Goal: Communication & Community: Ask a question

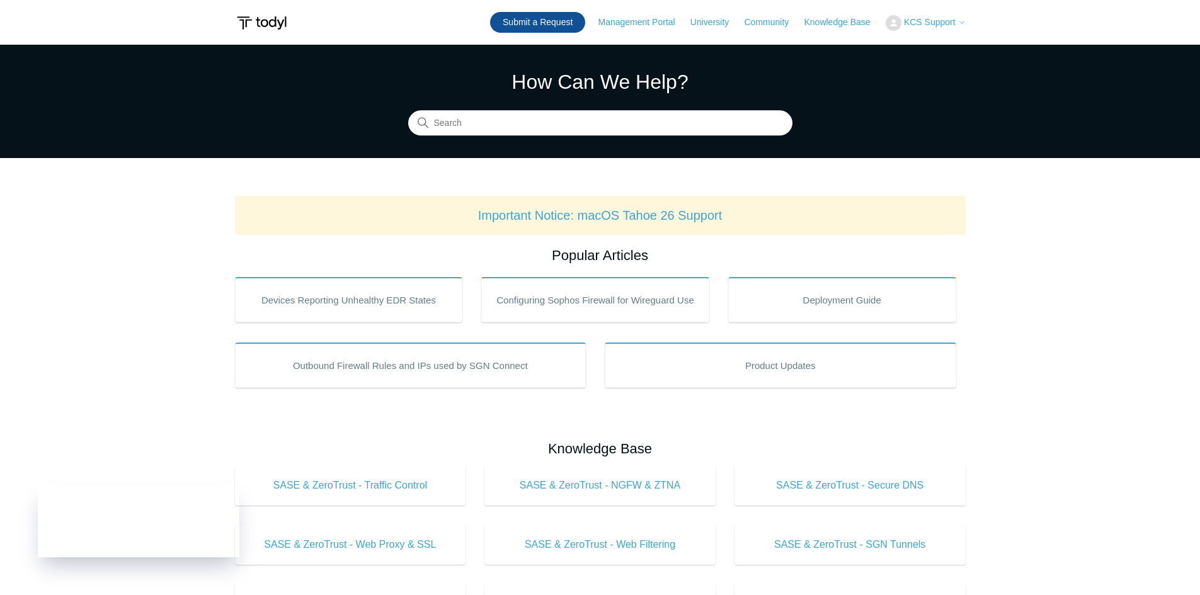
click at [529, 25] on link "Submit a Request" at bounding box center [537, 22] width 95 height 21
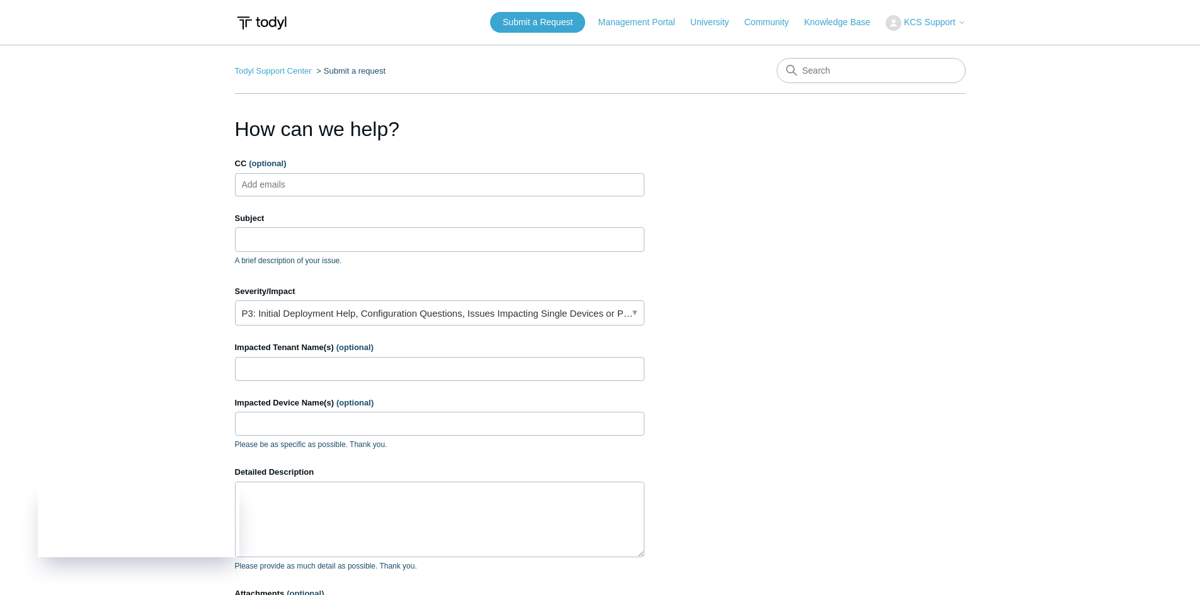
click at [959, 22] on icon at bounding box center [962, 23] width 8 height 8
click at [949, 47] on link "My Support Requests" at bounding box center [947, 49] width 123 height 22
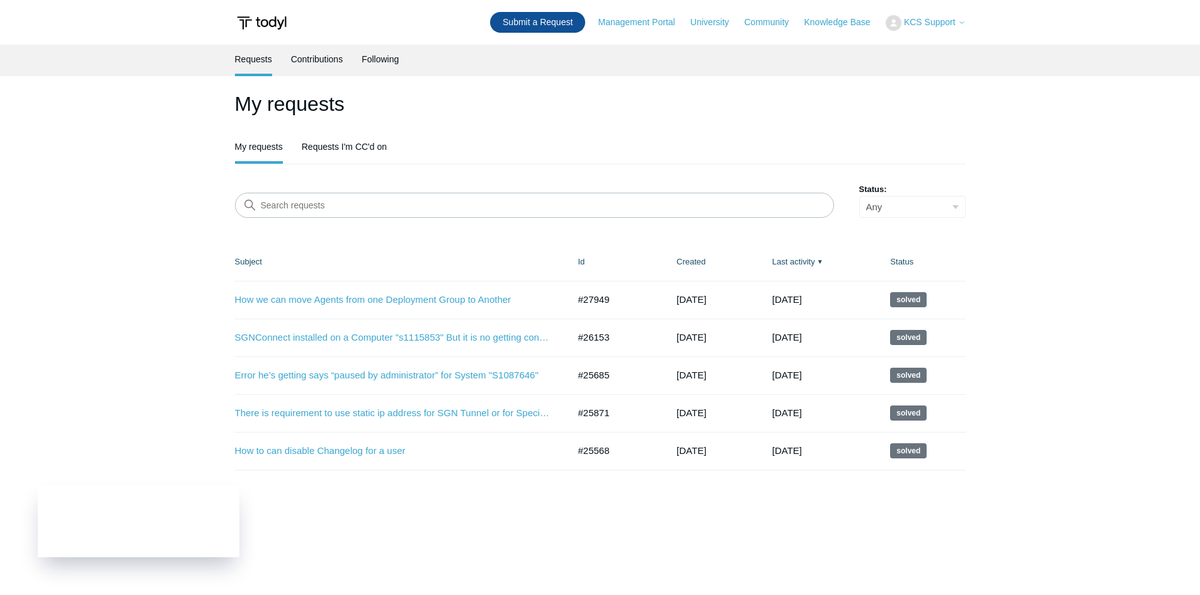
click at [543, 24] on link "Submit a Request" at bounding box center [537, 22] width 95 height 21
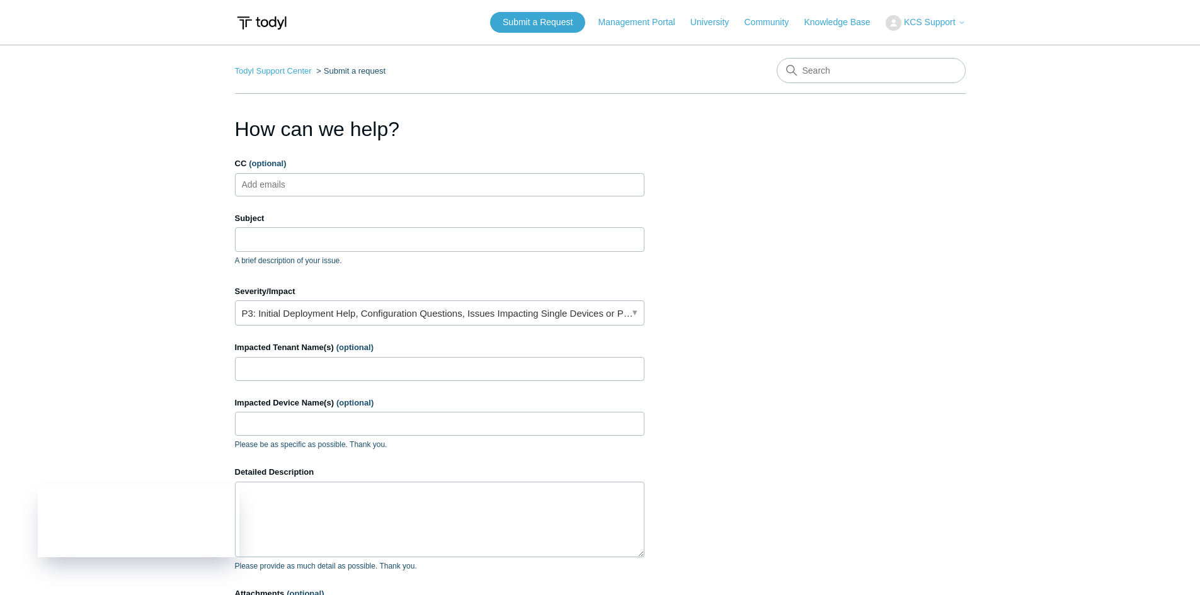
click at [290, 189] on input "CC (optional)" at bounding box center [274, 184] width 75 height 19
click at [287, 176] on input "CC (optional)" at bounding box center [274, 184] width 75 height 19
click at [281, 232] on input "Subject" at bounding box center [439, 239] width 409 height 24
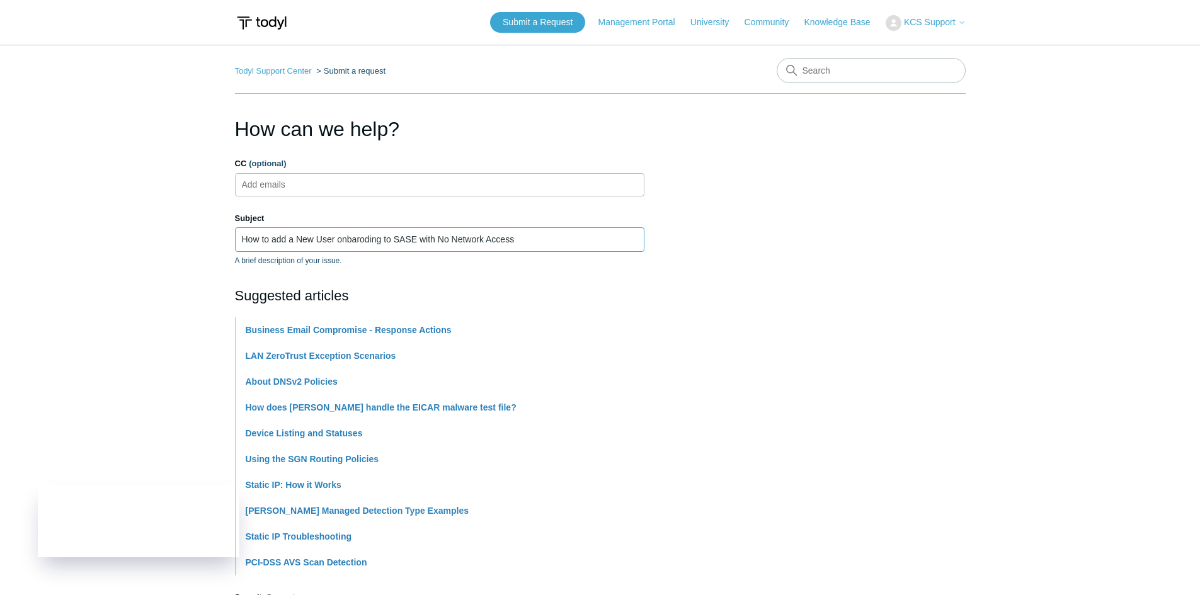
drag, startPoint x: 338, startPoint y: 241, endPoint x: 317, endPoint y: 241, distance: 20.8
click at [317, 241] on input "How to add a New User onbaroding to SASE with No Network Access" at bounding box center [439, 239] width 409 height 24
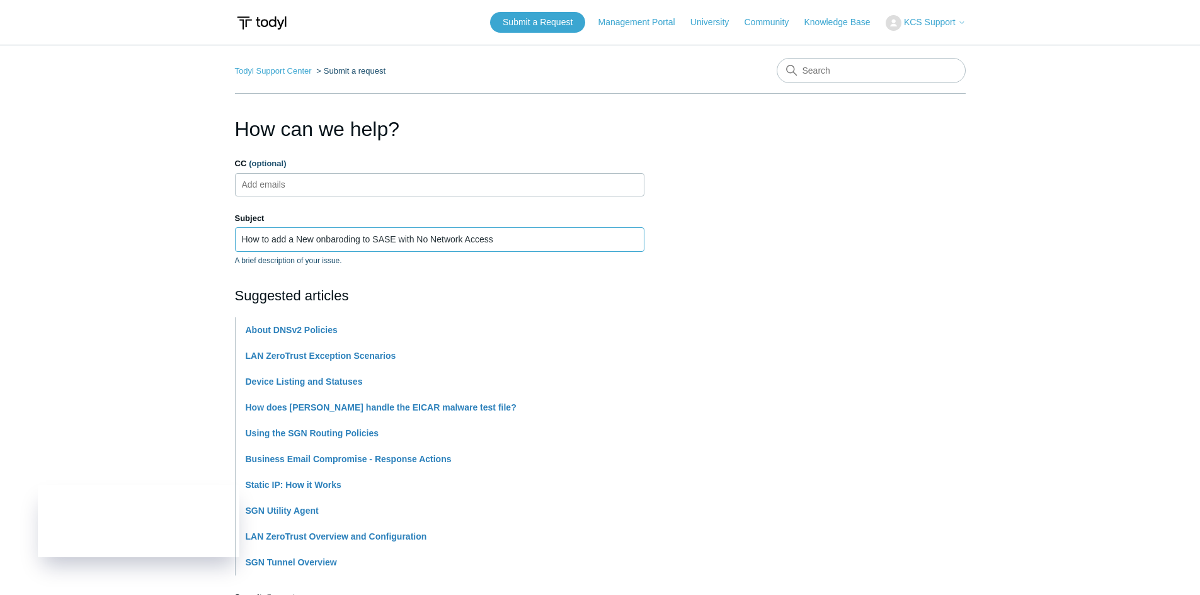
click at [361, 243] on input "How to add a New onbaroding to SASE with No Network Access" at bounding box center [439, 239] width 409 height 24
paste input "User"
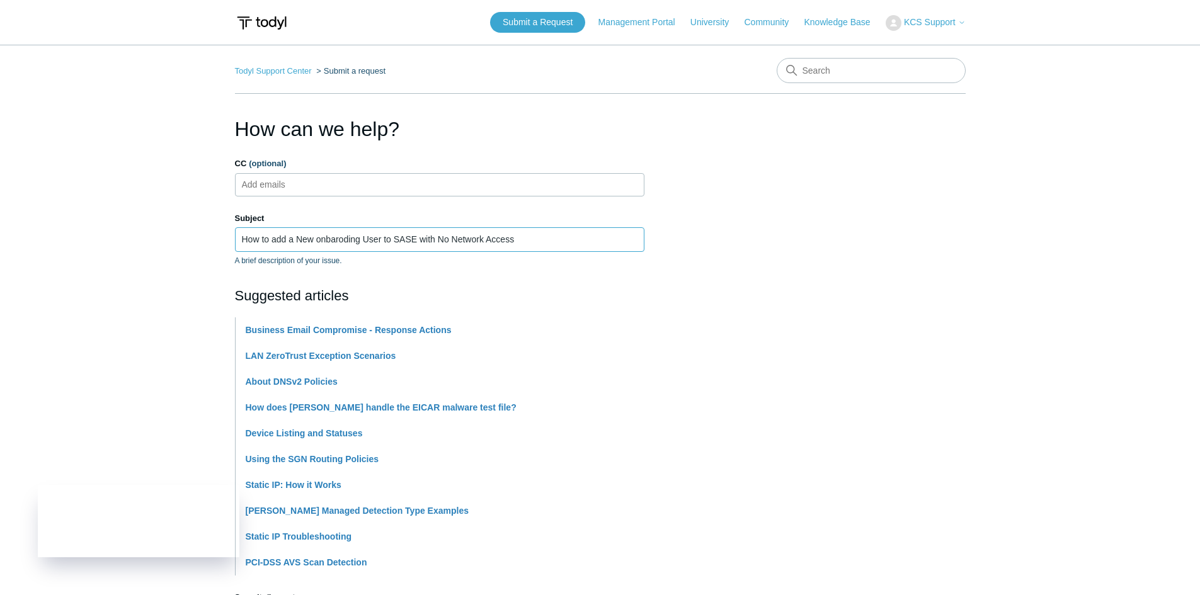
drag, startPoint x: 297, startPoint y: 233, endPoint x: 222, endPoint y: 251, distance: 77.1
click at [222, 251] on main "Todyl Support Center Submit a request How can we help? CC (optional) Add emails…" at bounding box center [600, 522] width 1200 height 955
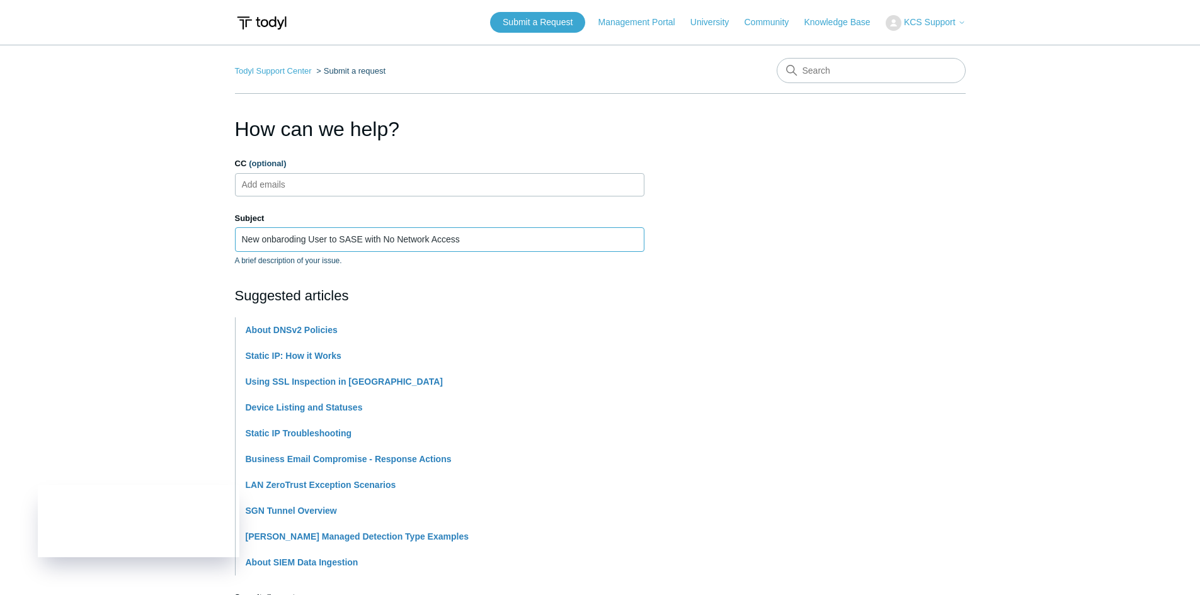
click at [491, 242] on input "New onbaroding User to SASE with No Network Access" at bounding box center [439, 239] width 409 height 24
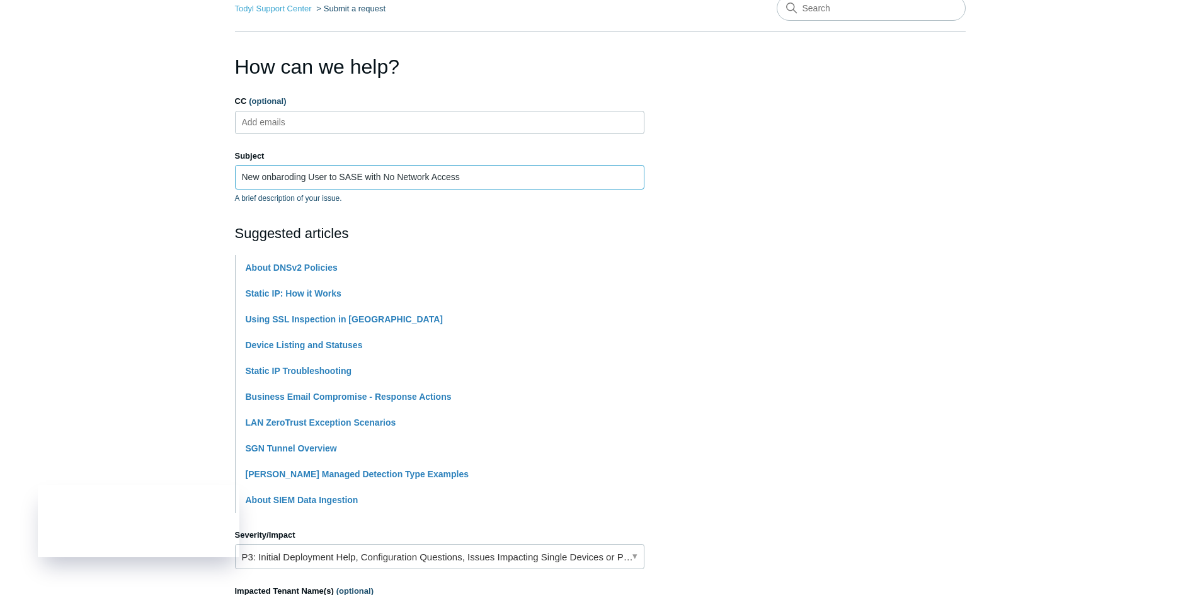
scroll to position [63, 0]
drag, startPoint x: 382, startPoint y: 177, endPoint x: 367, endPoint y: 174, distance: 15.3
click at [367, 174] on input "New onbaroding User to SASE with No Network Access" at bounding box center [439, 176] width 409 height 24
type input "New onbaroding User to SASE should have No Network Access"
click at [889, 154] on section "How can we help? CC (optional) Add emails Subject New onbaroding User to SASE s…" at bounding box center [600, 494] width 731 height 886
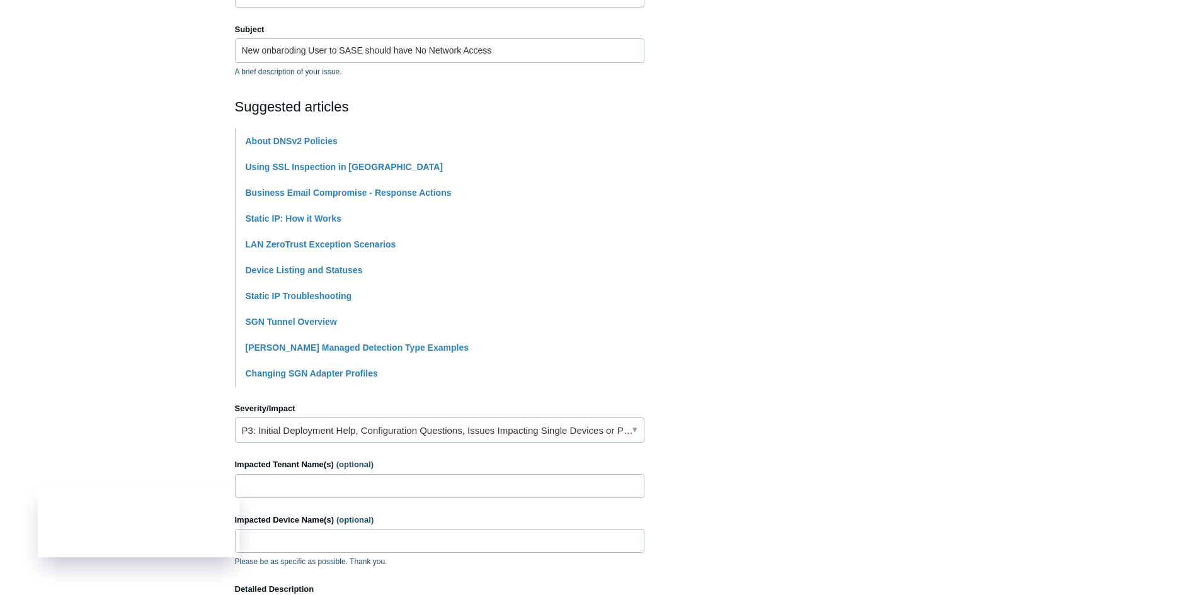
scroll to position [252, 0]
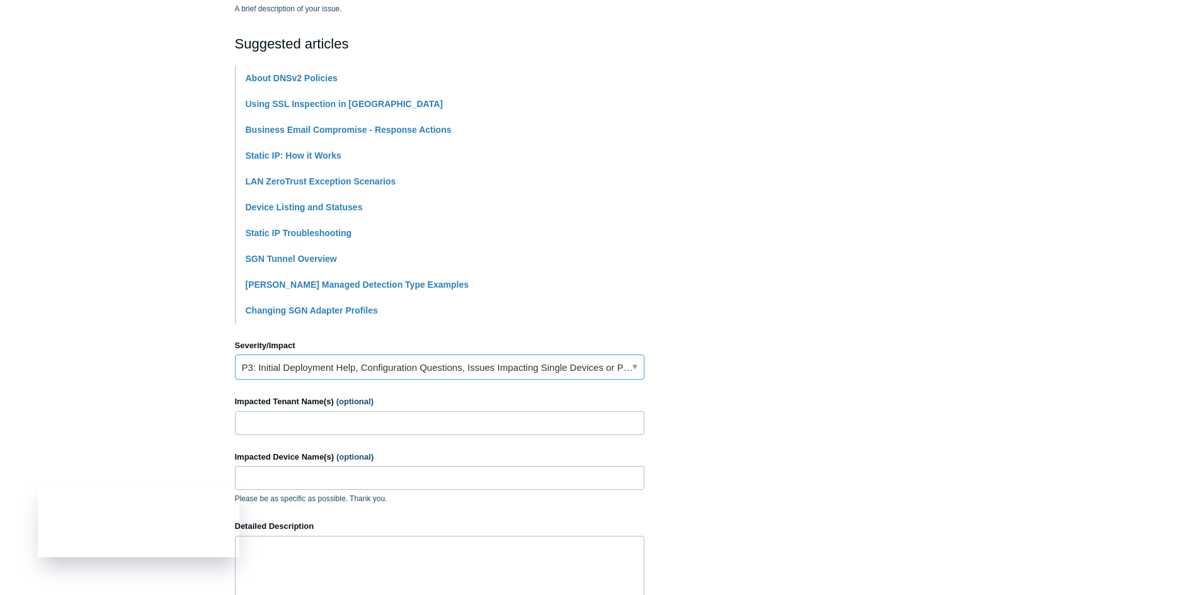
click at [513, 372] on link "P3: Initial Deployment Help, Configuration Questions, Issues Impacting Single D…" at bounding box center [439, 367] width 409 height 25
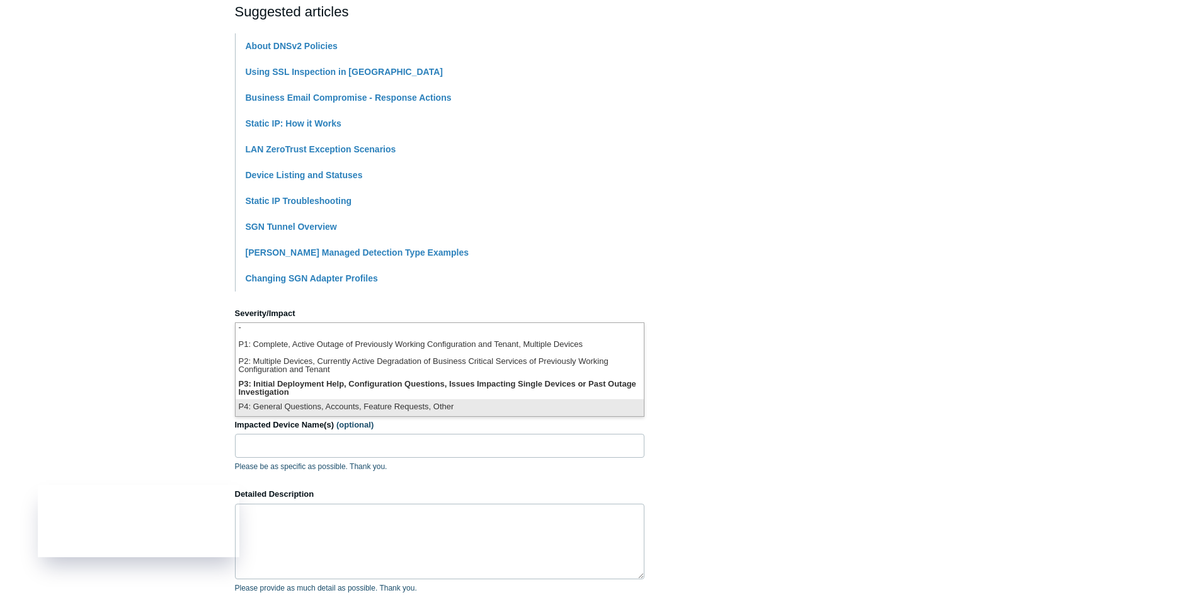
scroll to position [315, 0]
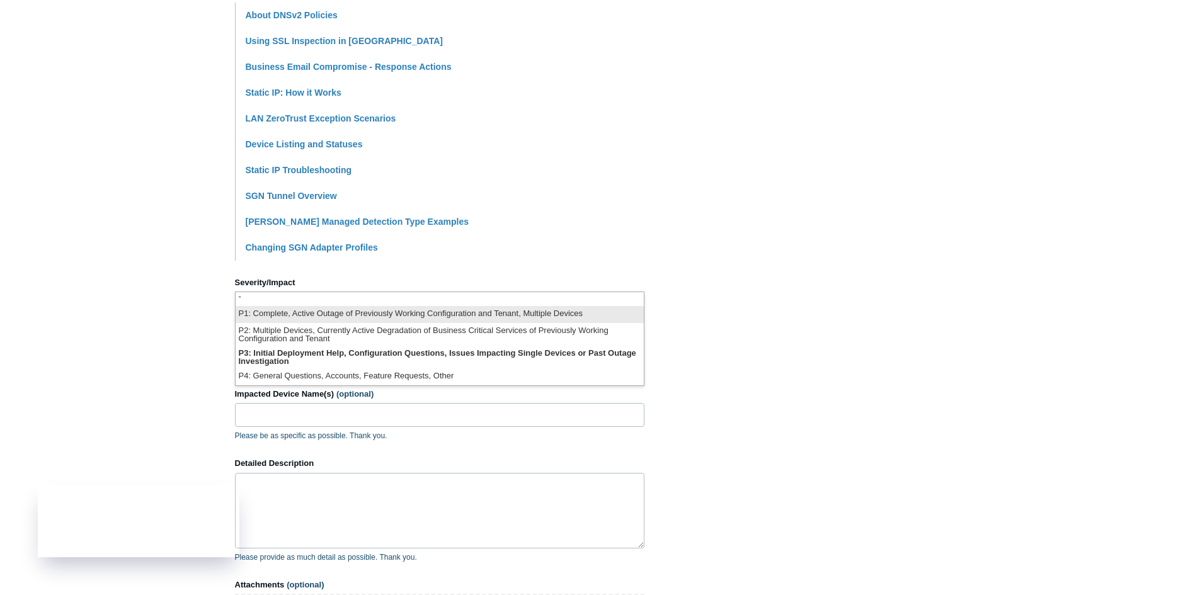
click at [436, 314] on li "P1: Complete, Active Outage of Previously Working Configuration and Tenant, Mul…" at bounding box center [440, 314] width 408 height 17
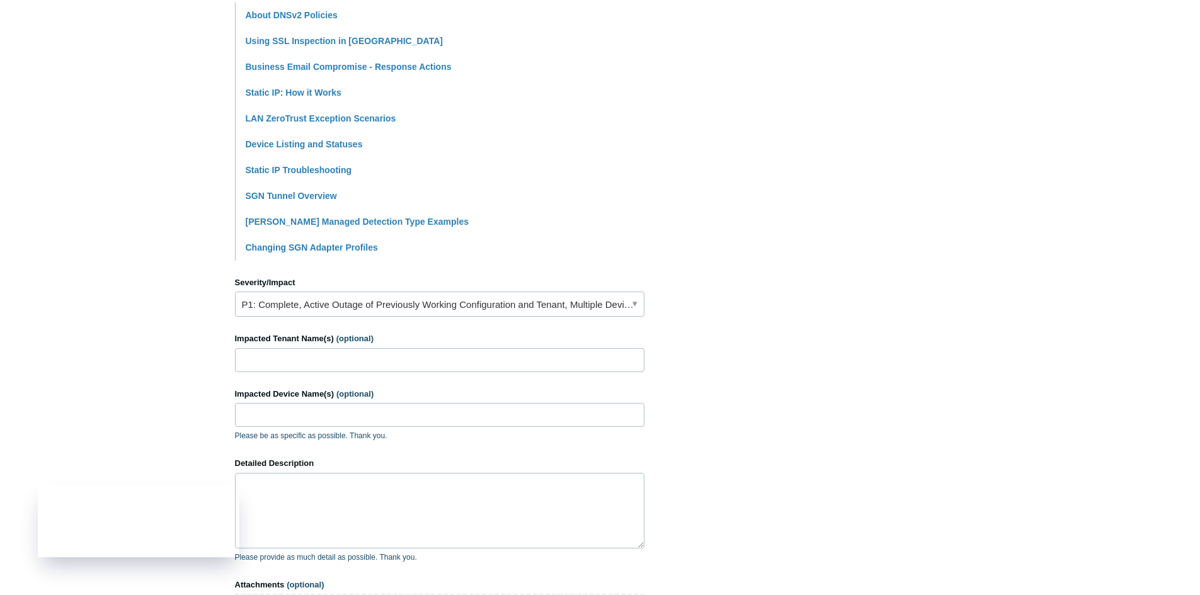
click at [709, 312] on section "How can we help? CC (optional) Add emails Subject New onbaroding User to SASE s…" at bounding box center [600, 242] width 731 height 886
click at [317, 359] on input "Impacted Tenant Name(s) (optional)" at bounding box center [439, 360] width 409 height 24
type input "AAC"
click at [286, 416] on input "Impacted Device Name(s) (optional)" at bounding box center [439, 415] width 409 height 24
click at [295, 414] on input "Impacted Device Name(s) (optional)" at bounding box center [439, 415] width 409 height 24
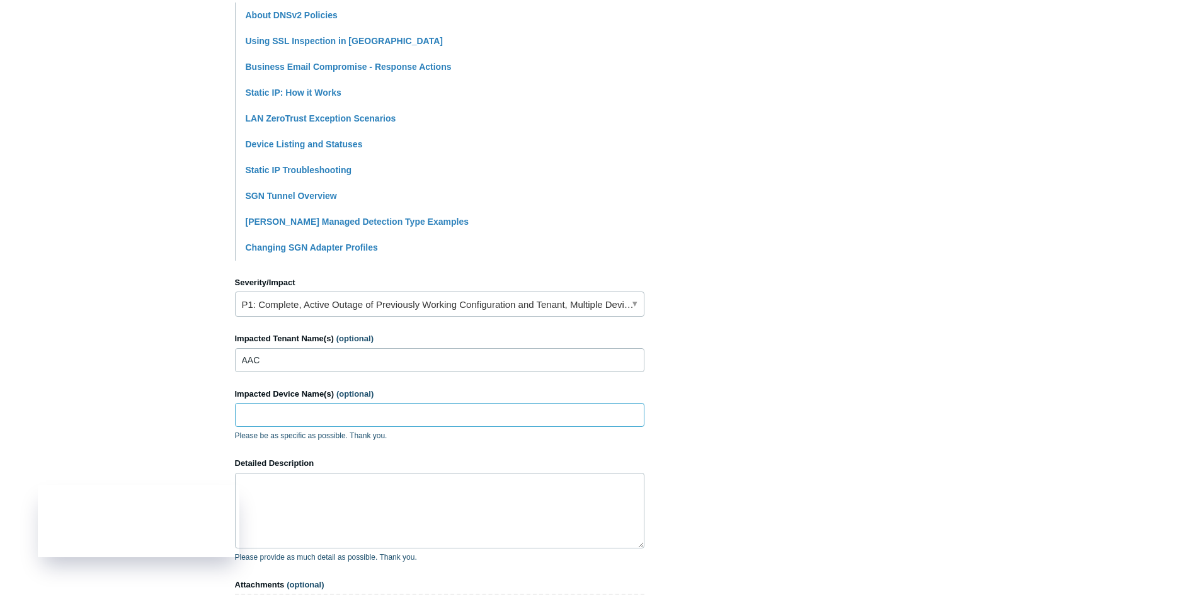
type input "A"
click at [673, 414] on section "How can we help? CC (optional) Add emails Subject New onbaroding User to SASE s…" at bounding box center [600, 242] width 731 height 886
click at [419, 484] on textarea "Detailed Description" at bounding box center [439, 511] width 409 height 76
click at [366, 494] on textarea "Hello Team, We are looking for" at bounding box center [439, 511] width 409 height 76
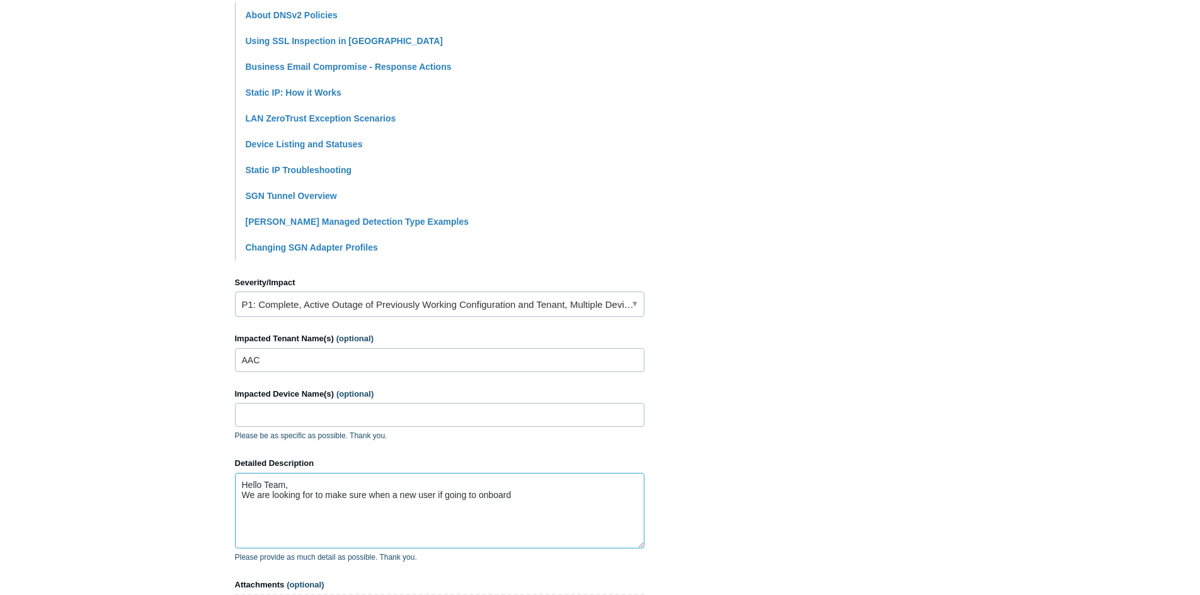
click at [443, 498] on textarea "Hello Team, We are looking for to make sure when a new user if going to onboard" at bounding box center [439, 511] width 409 height 76
click at [276, 507] on textarea "Hello Team, We are looking for to make sure when a new user is going to onboard…" at bounding box center [439, 511] width 409 height 76
click at [443, 507] on textarea "Hello Team, We are looking for to make sure when a new user is going to onboard…" at bounding box center [439, 511] width 409 height 76
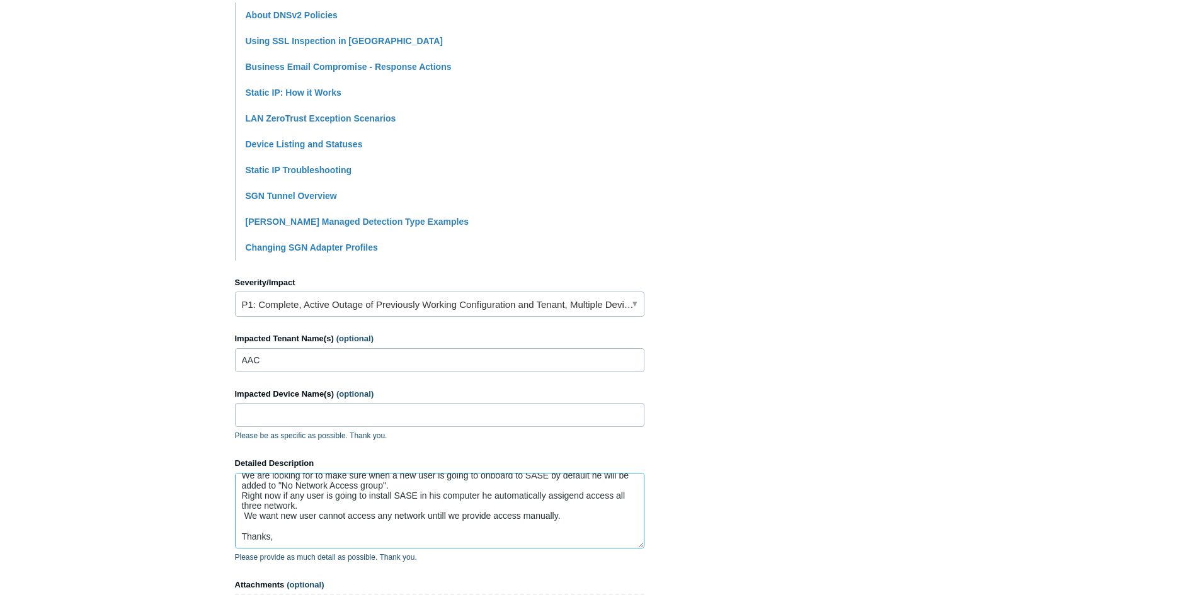
scroll to position [23, 0]
type textarea "Hello Team, We are looking for to make sure when a new user is going to onboard…"
click at [739, 416] on section "How can we help? CC (optional) Add emails Subject New onbaroding User to SASE s…" at bounding box center [600, 234] width 731 height 871
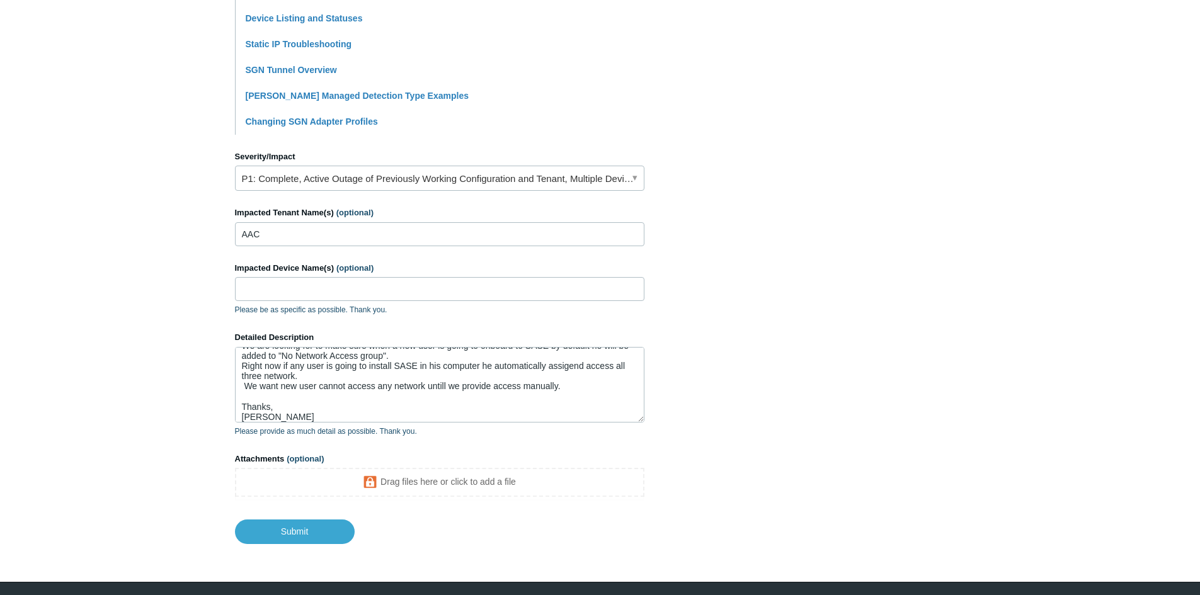
scroll to position [477, 0]
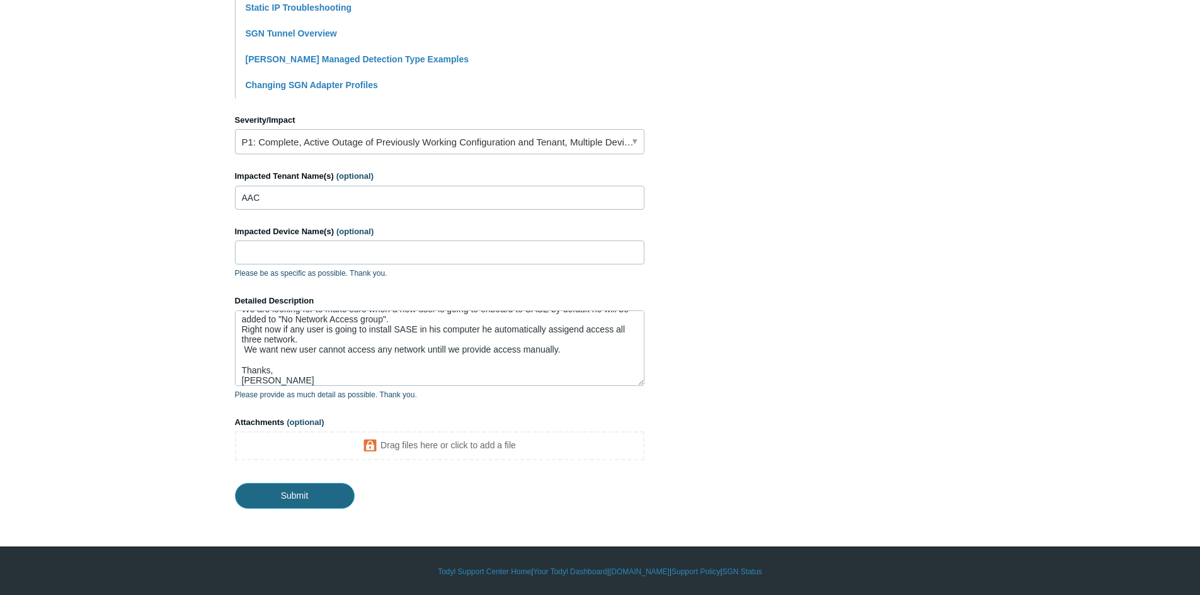
click at [292, 494] on input "Submit" at bounding box center [295, 495] width 120 height 25
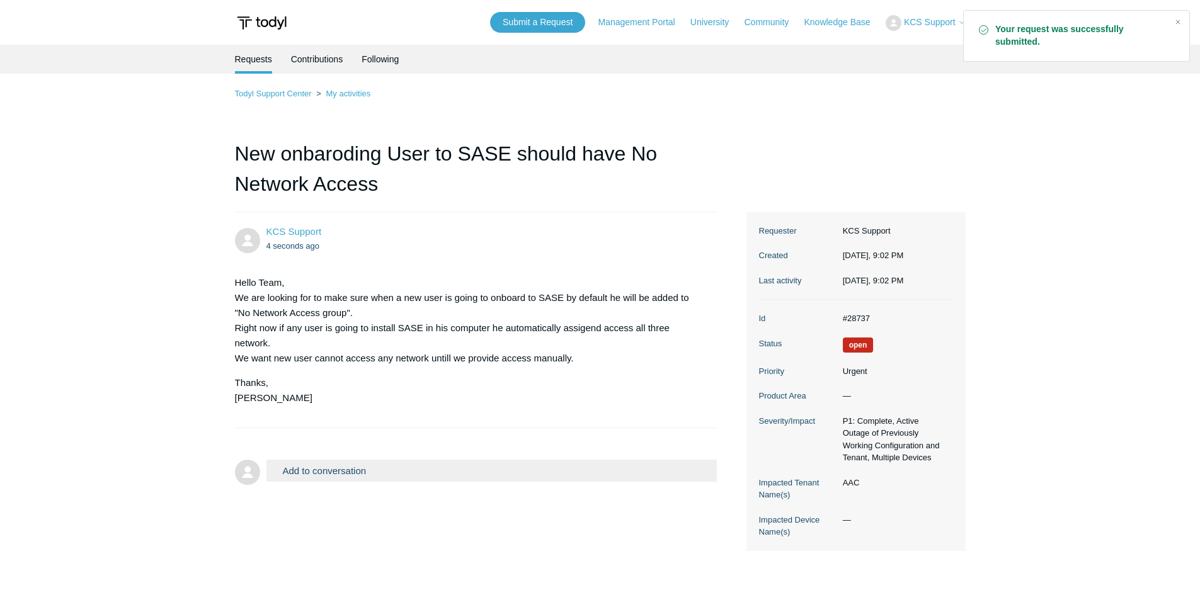
click at [1049, 320] on main "Requests Contributions Following Todyl Support Center My activities New onbarod…" at bounding box center [600, 313] width 1200 height 536
